Goal: Task Accomplishment & Management: Manage account settings

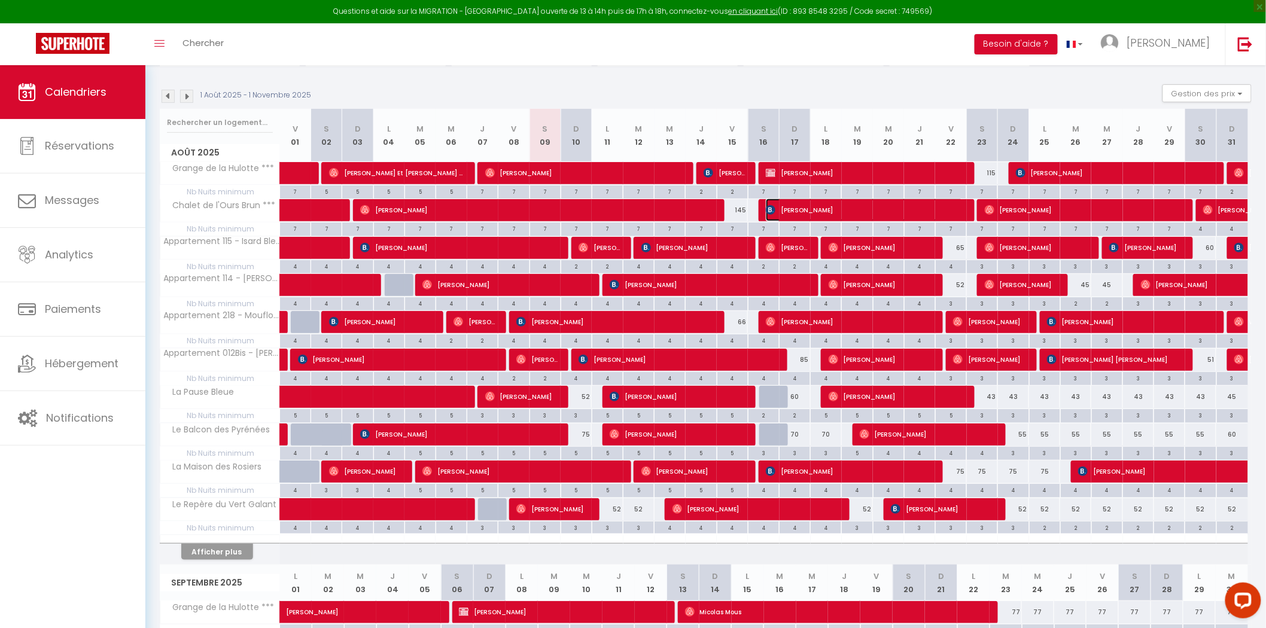
click at [809, 208] on span "[PERSON_NAME]" at bounding box center [864, 210] width 197 height 23
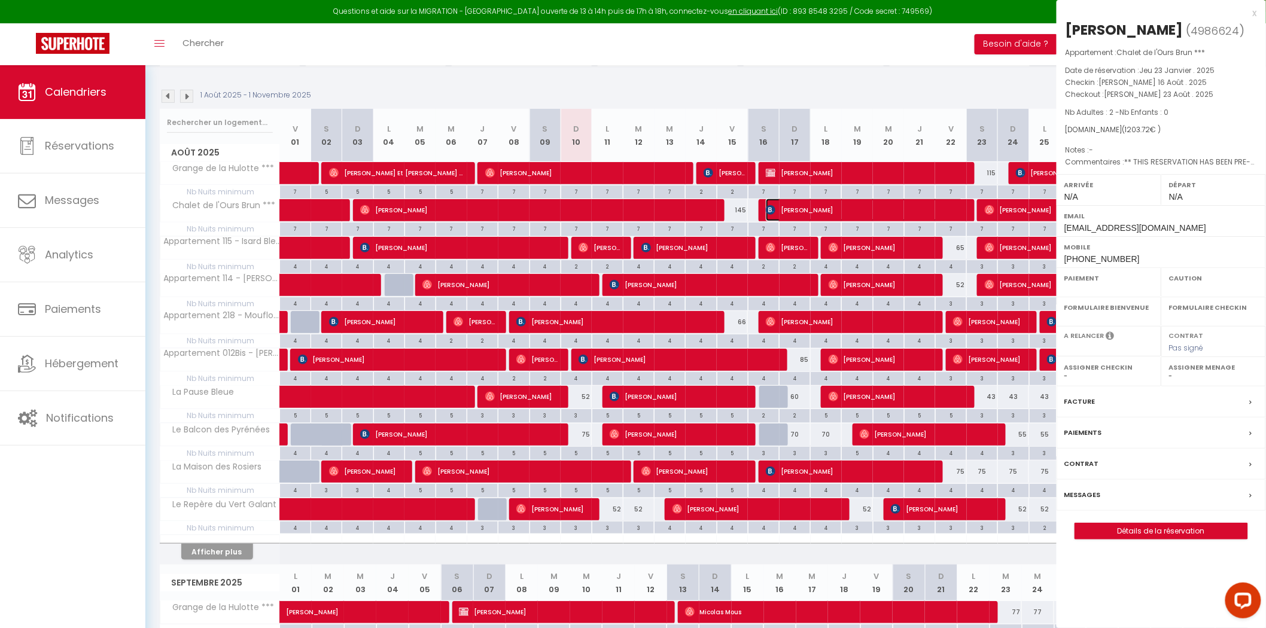
select select "OK"
select select "0"
select select "1"
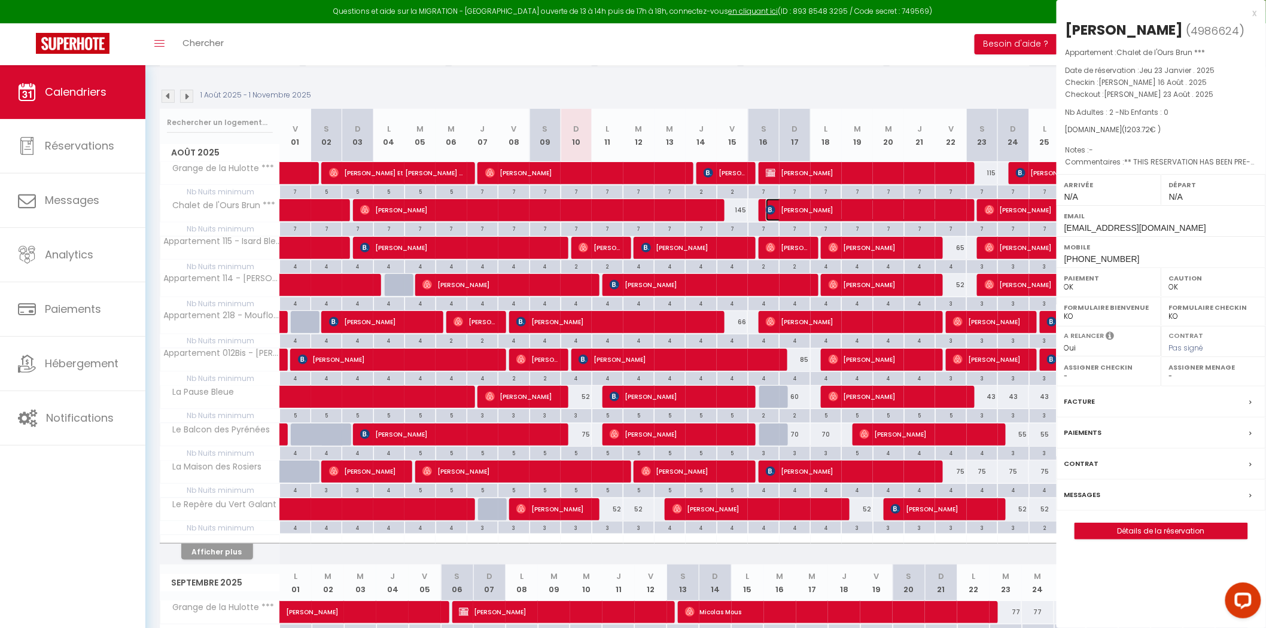
select select "40293"
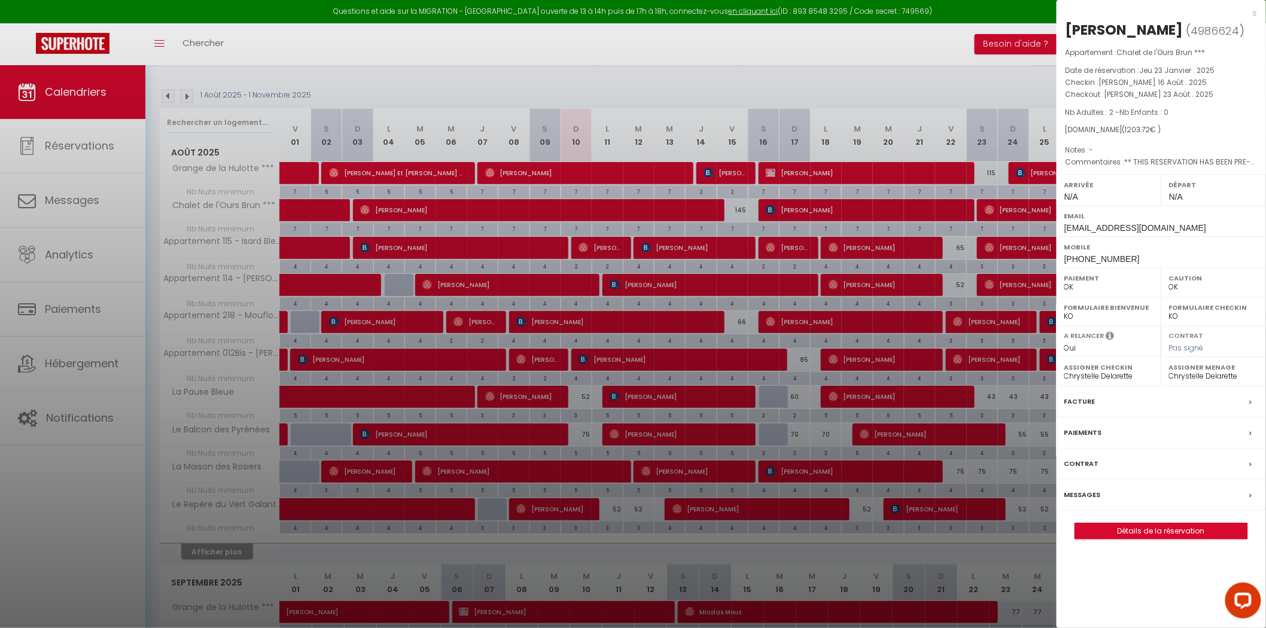
click at [1257, 13] on div "x" at bounding box center [1156, 13] width 200 height 14
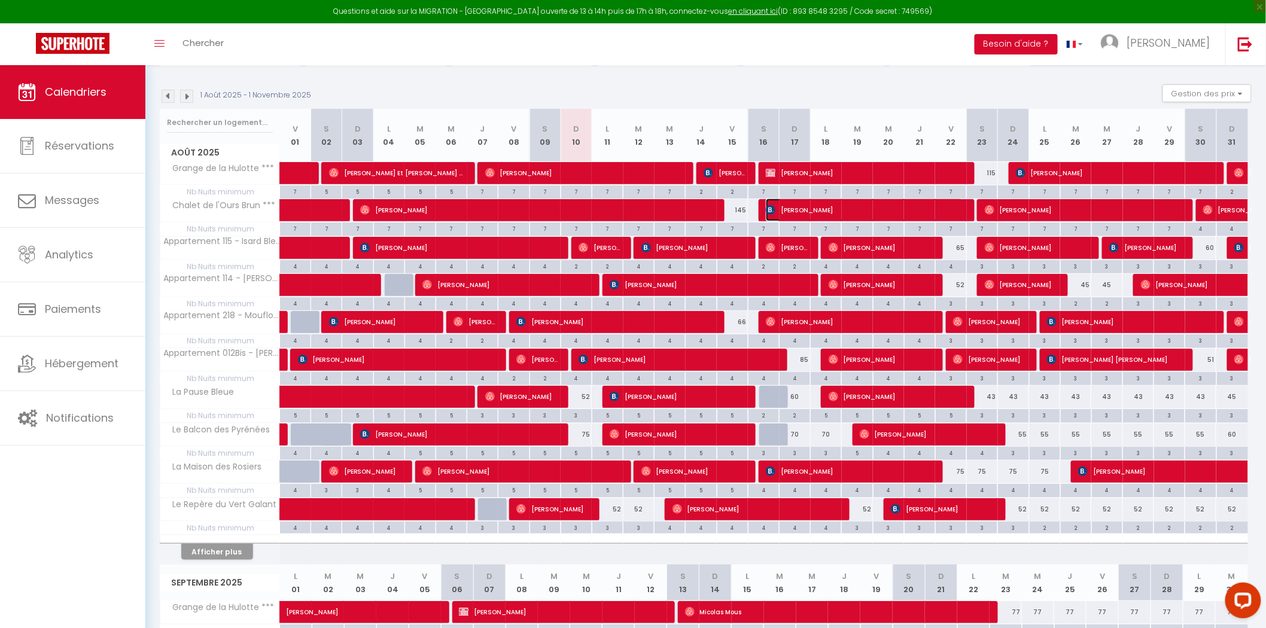
click at [834, 211] on span "[PERSON_NAME]" at bounding box center [864, 210] width 197 height 23
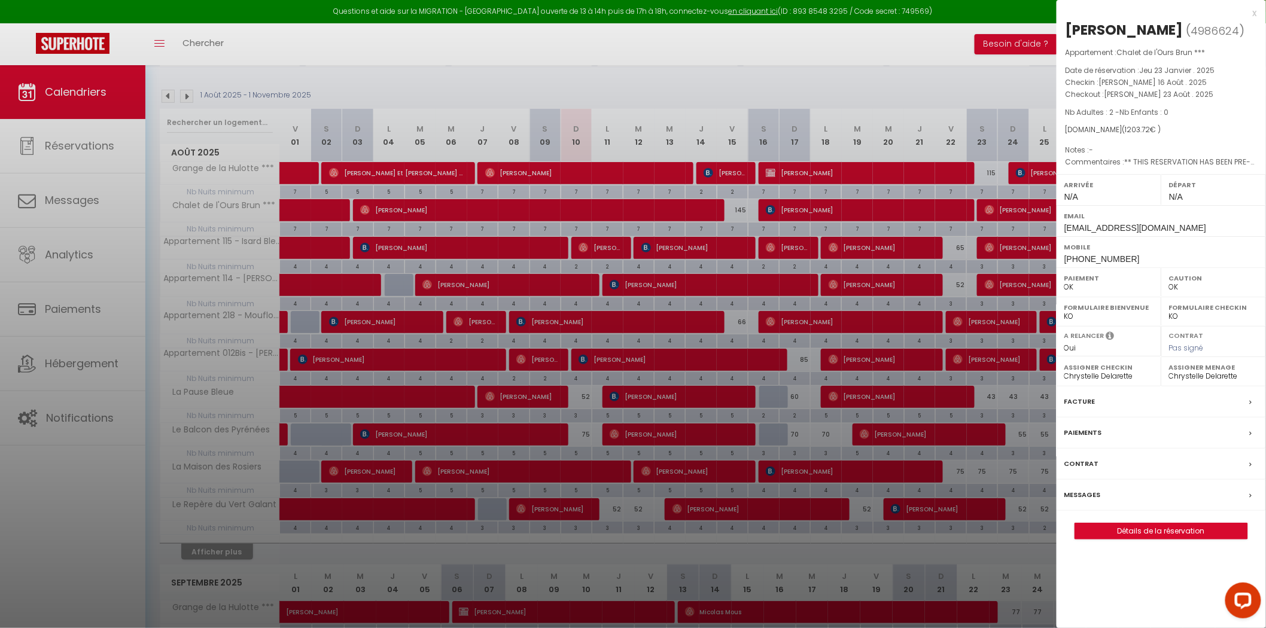
click at [1254, 12] on div "x" at bounding box center [1156, 13] width 200 height 14
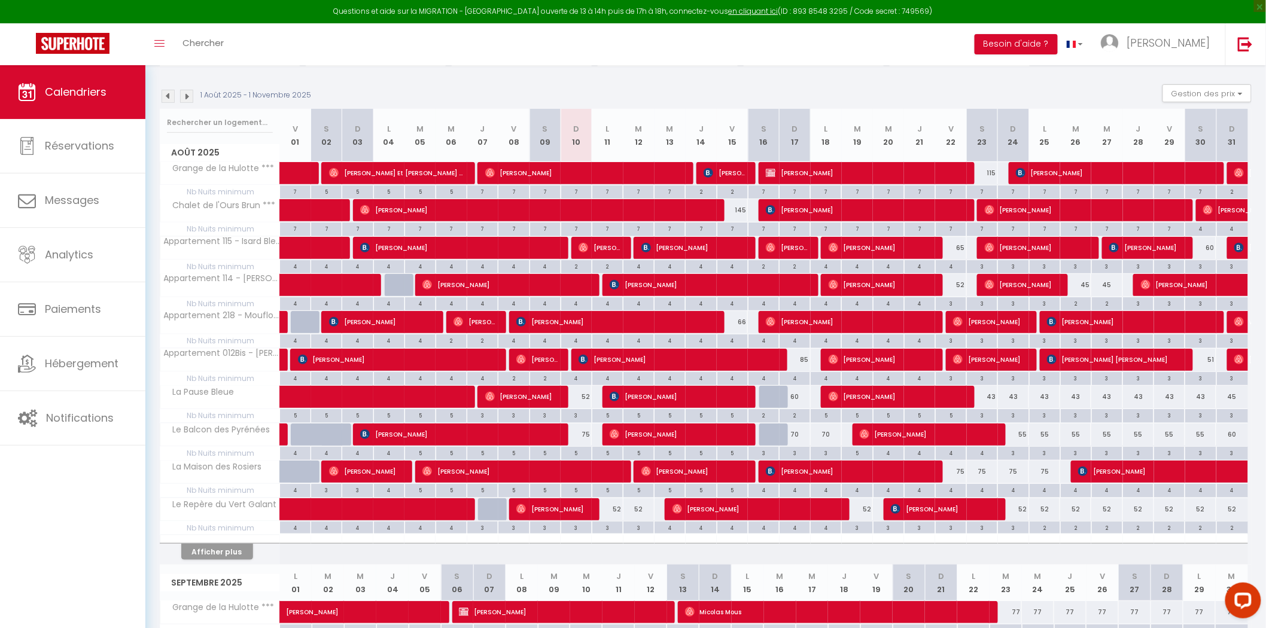
click at [660, 87] on div "1 Août 2025 - 1 Novembre 2025 Gestion des prix Nb Nuits minimum Règles Disponib…" at bounding box center [706, 96] width 1092 height 25
